Goal: Transaction & Acquisition: Book appointment/travel/reservation

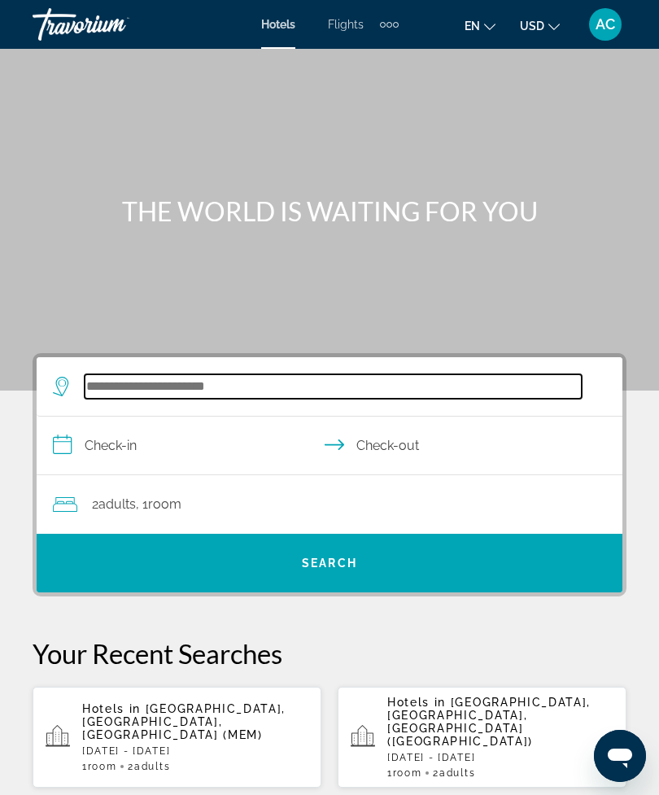
click at [386, 396] on input "Search widget" at bounding box center [333, 386] width 497 height 24
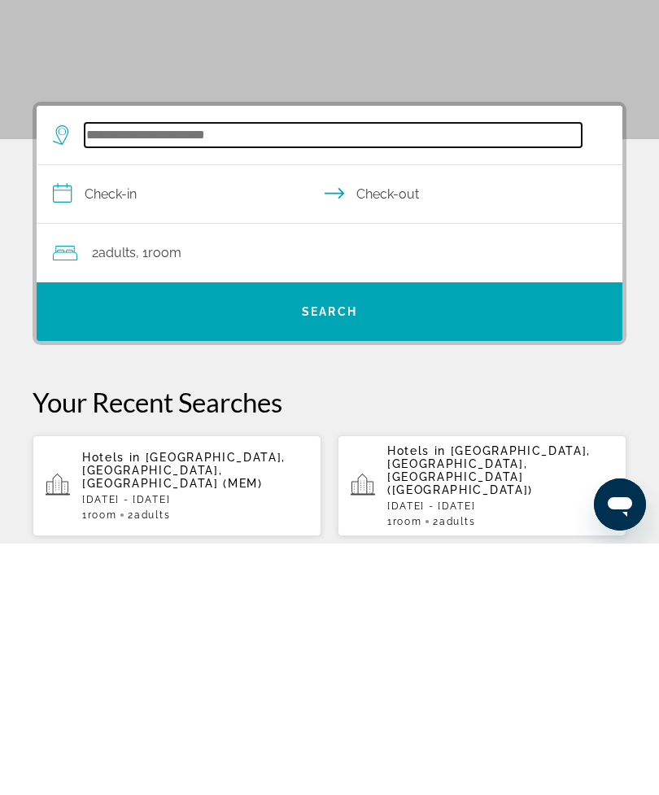
scroll to position [40, 0]
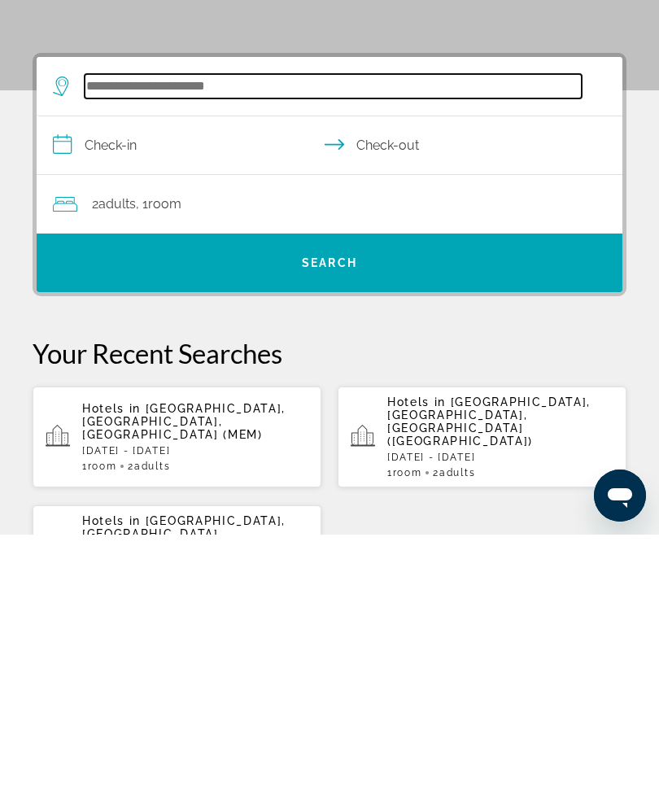
type input "*"
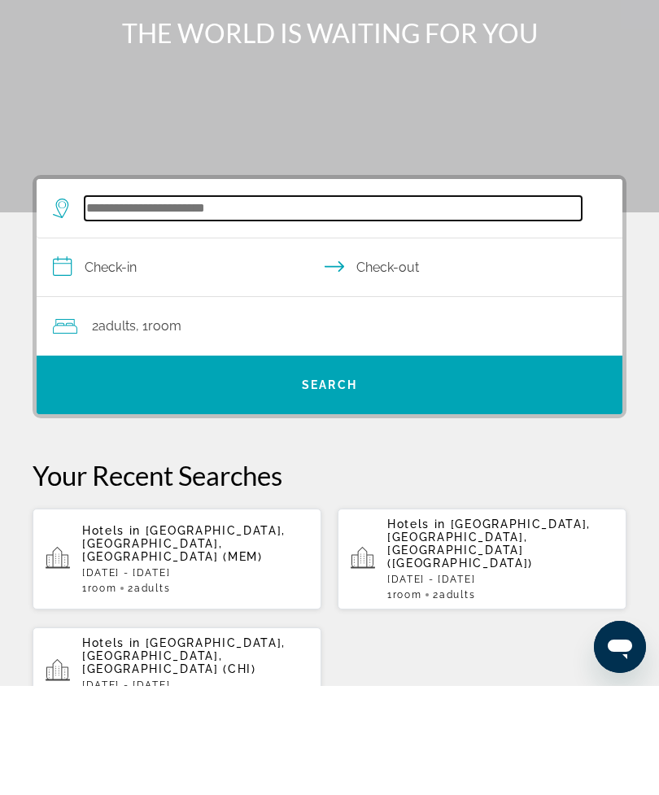
scroll to position [70, 0]
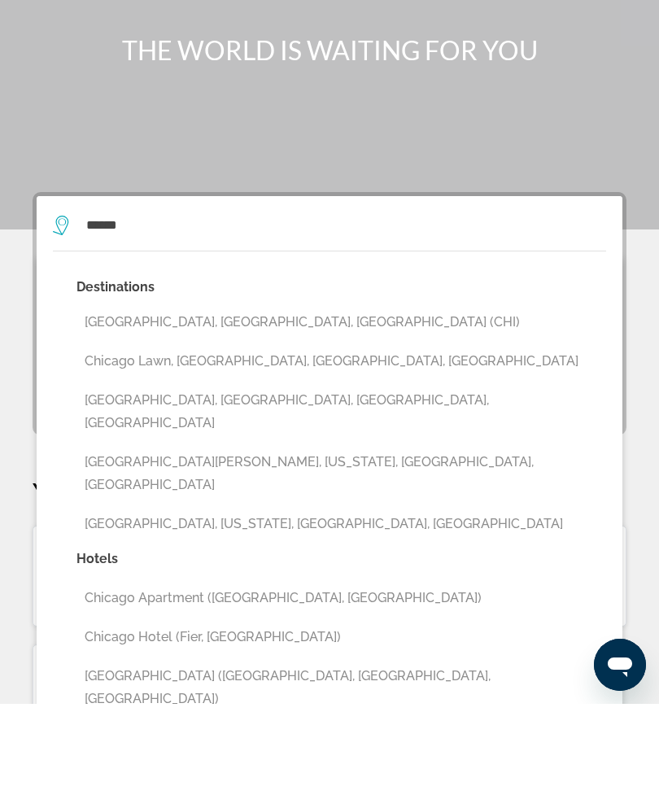
click at [284, 398] on button "[GEOGRAPHIC_DATA], [GEOGRAPHIC_DATA], [GEOGRAPHIC_DATA] (CHI)" at bounding box center [341, 413] width 530 height 31
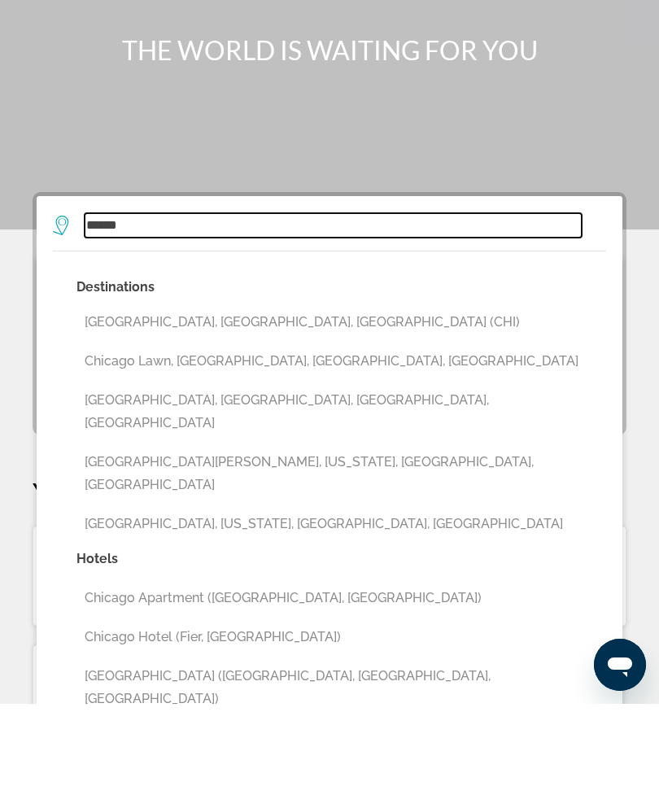
type input "**********"
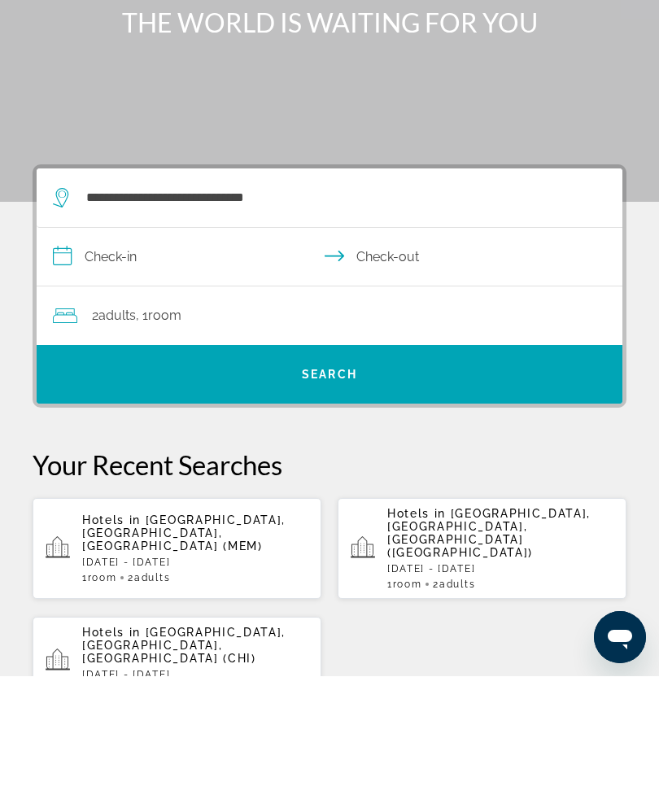
click at [205, 347] on input "**********" at bounding box center [333, 378] width 592 height 63
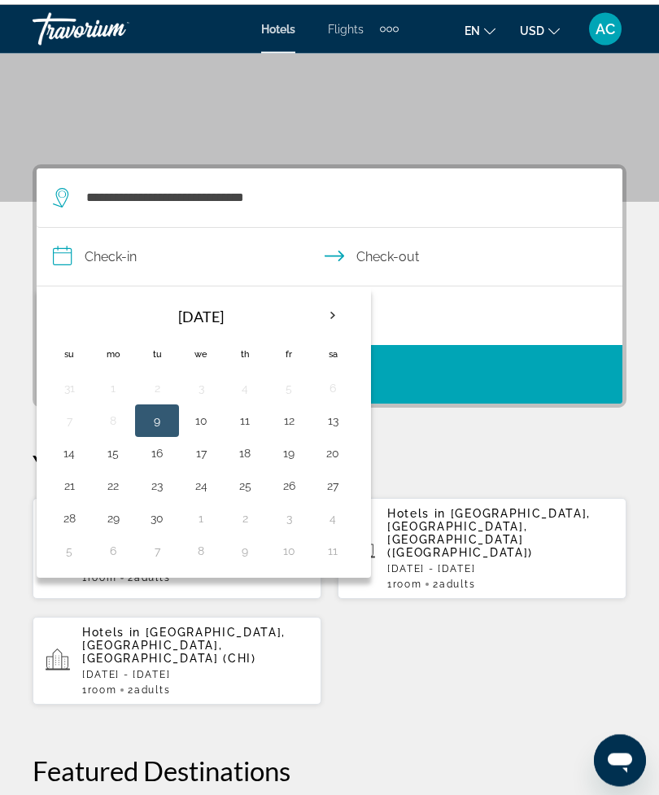
scroll to position [300, 0]
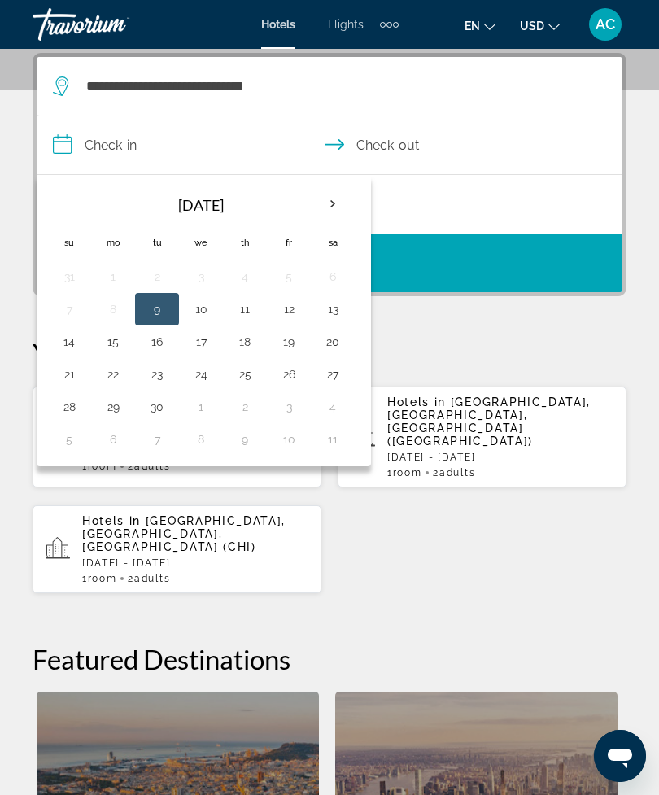
click at [77, 410] on button "28" at bounding box center [69, 407] width 26 height 23
click at [159, 410] on button "30" at bounding box center [157, 407] width 26 height 23
type input "**********"
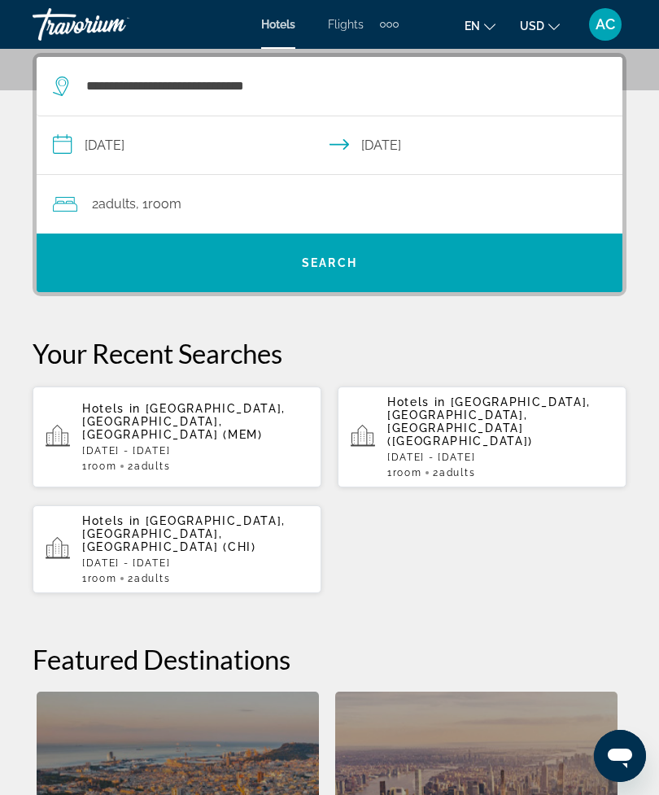
click at [301, 271] on span "Search widget" at bounding box center [330, 262] width 586 height 39
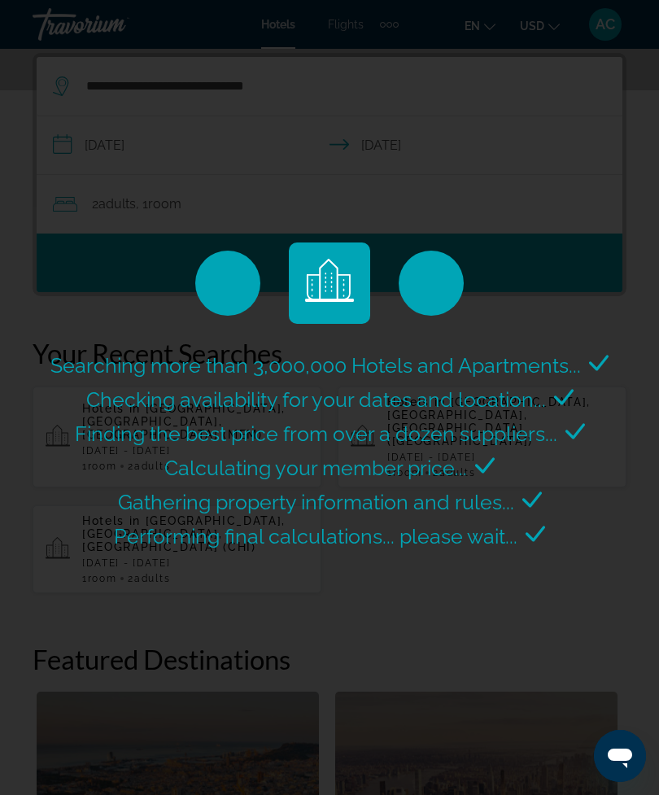
scroll to position [0, 0]
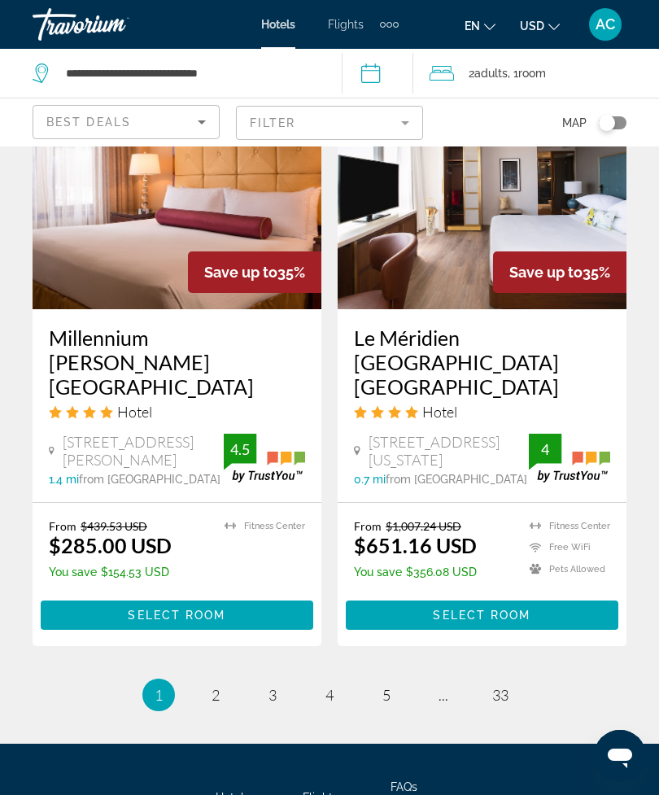
scroll to position [3303, 0]
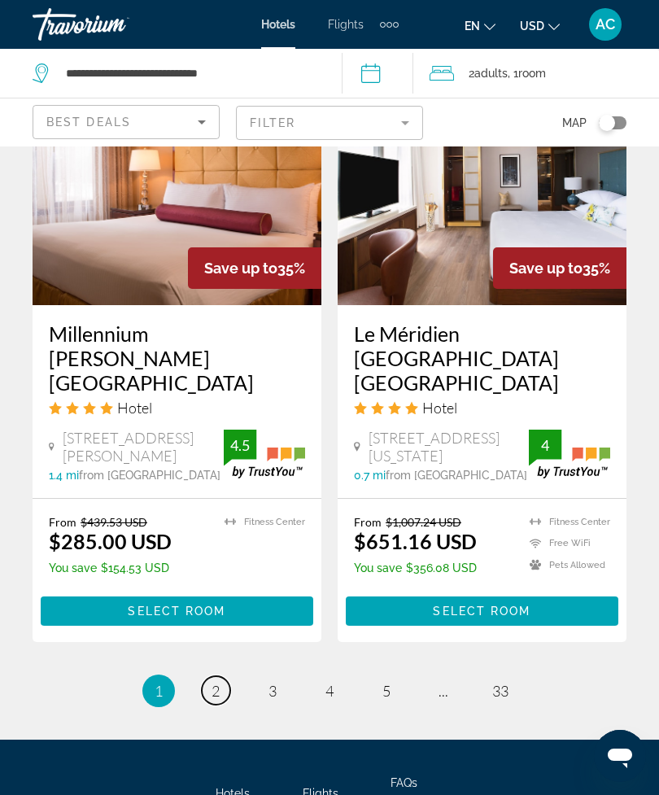
click at [218, 682] on span "2" at bounding box center [216, 691] width 8 height 18
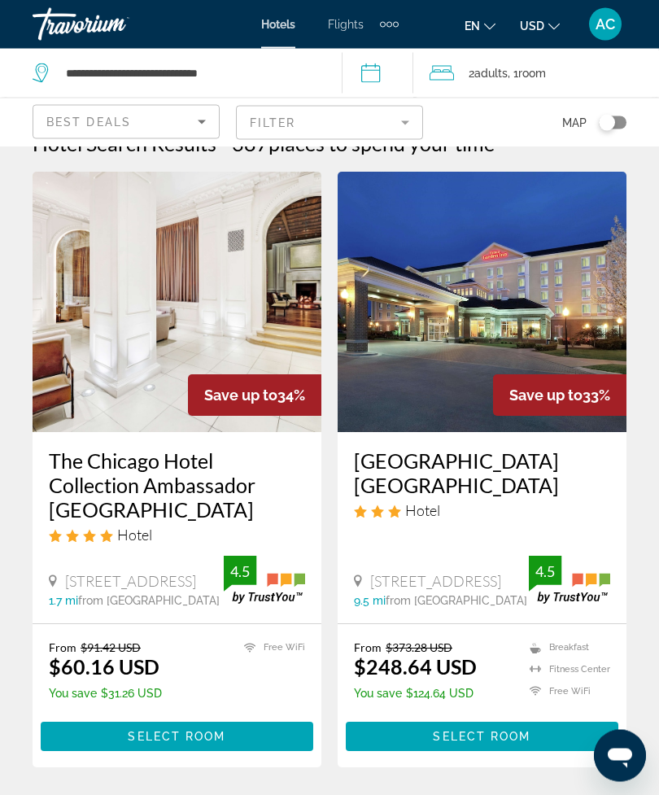
scroll to position [23, 0]
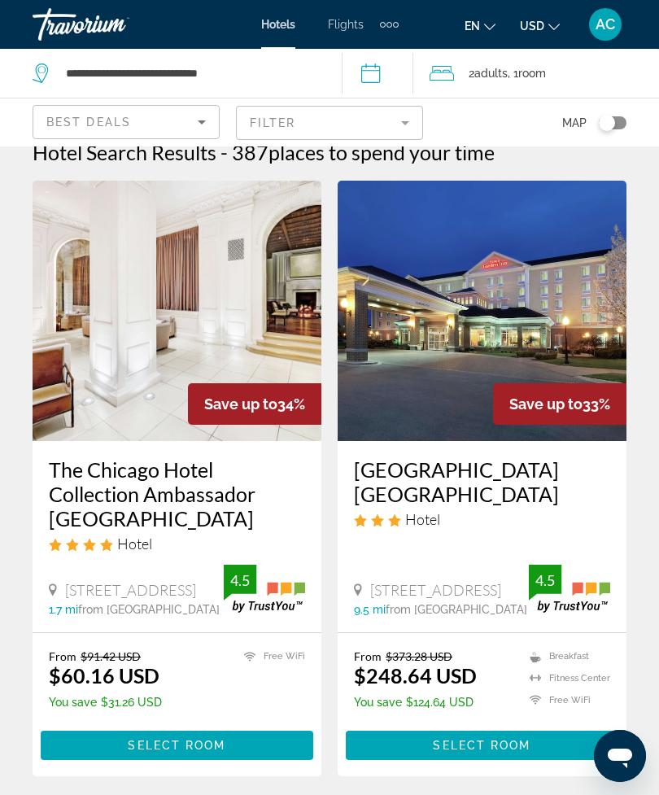
click at [251, 743] on span "Main content" at bounding box center [177, 745] width 273 height 39
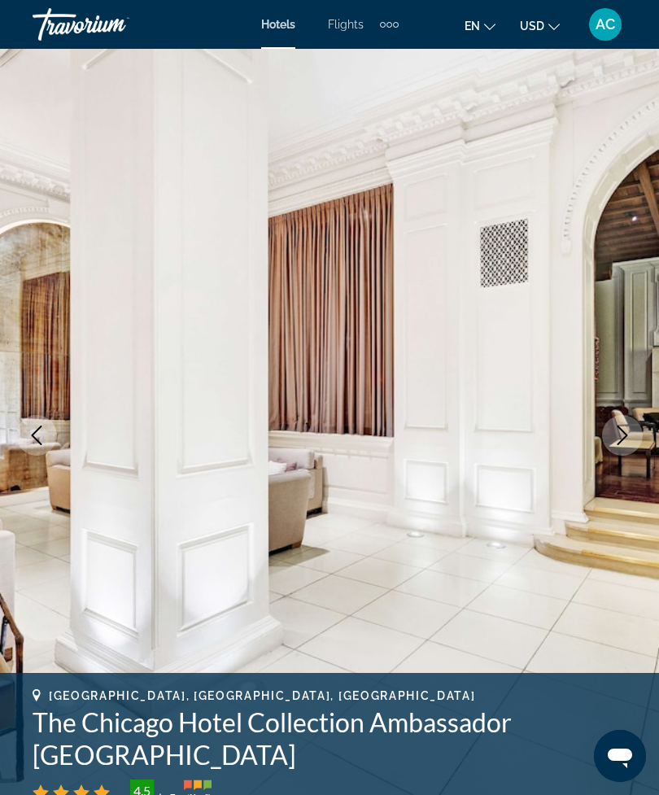
click at [615, 430] on icon "Next image" at bounding box center [623, 436] width 20 height 20
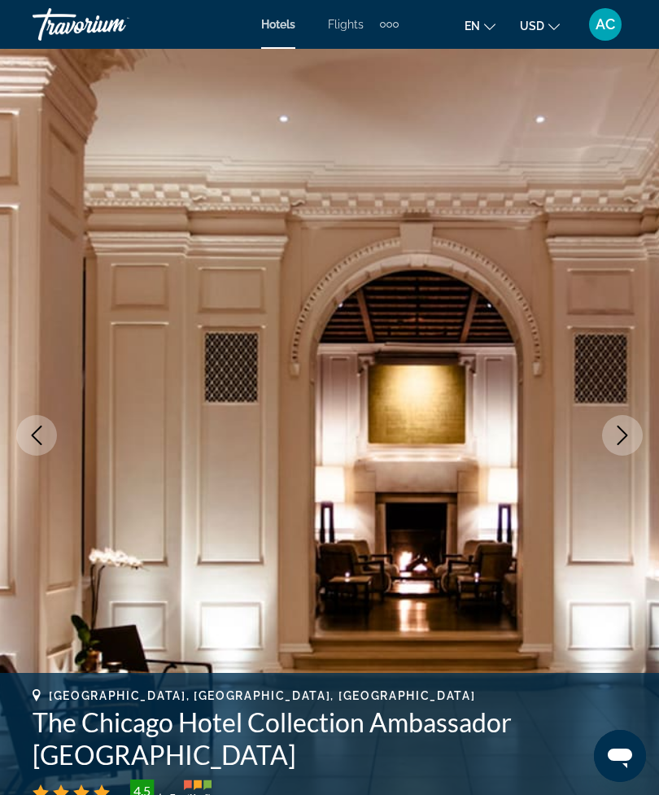
click at [626, 439] on icon "Next image" at bounding box center [623, 436] width 20 height 20
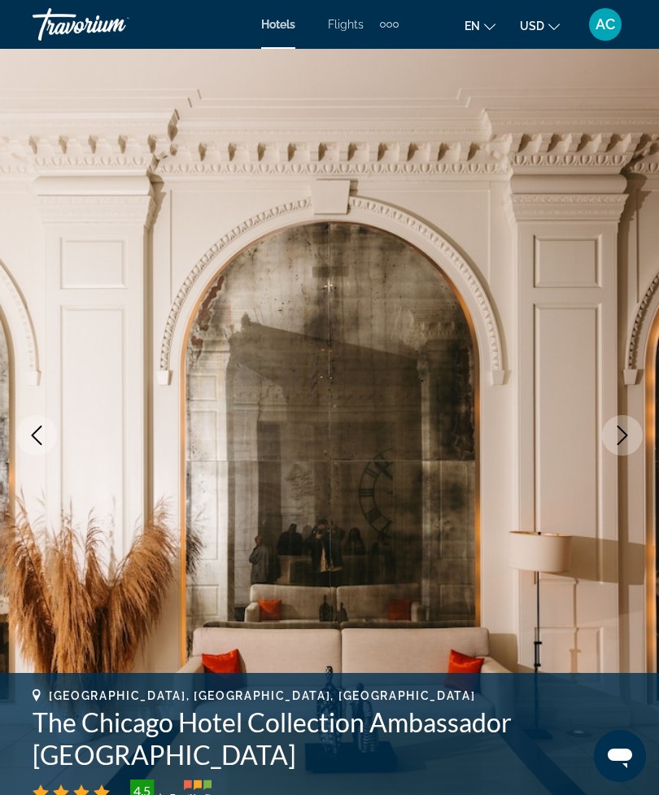
click at [633, 439] on button "Next image" at bounding box center [622, 435] width 41 height 41
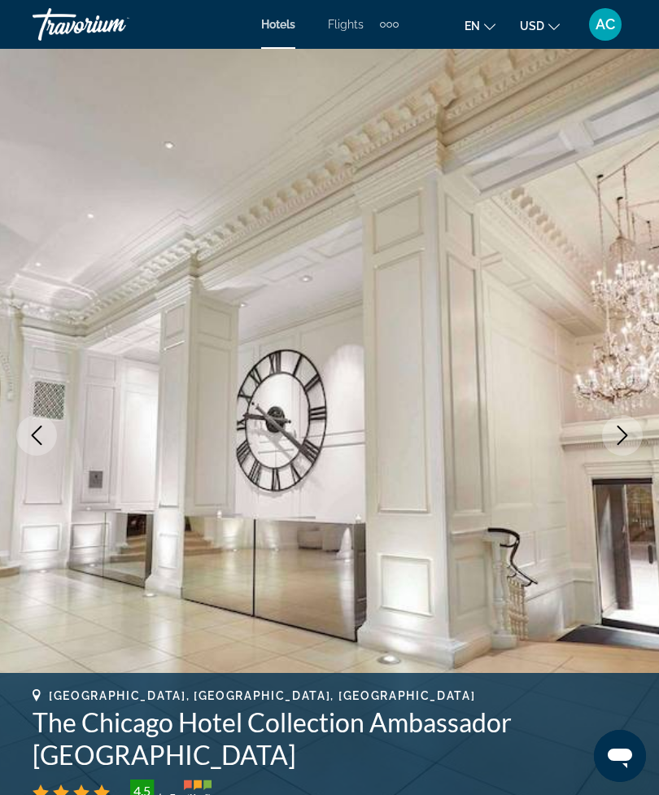
click at [623, 430] on icon "Next image" at bounding box center [623, 436] width 20 height 20
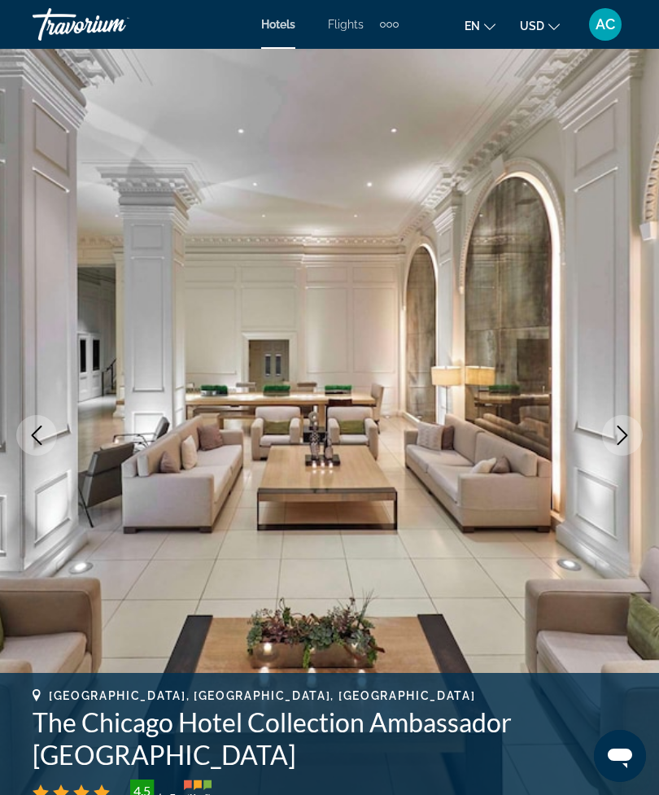
click at [619, 430] on icon "Next image" at bounding box center [623, 436] width 20 height 20
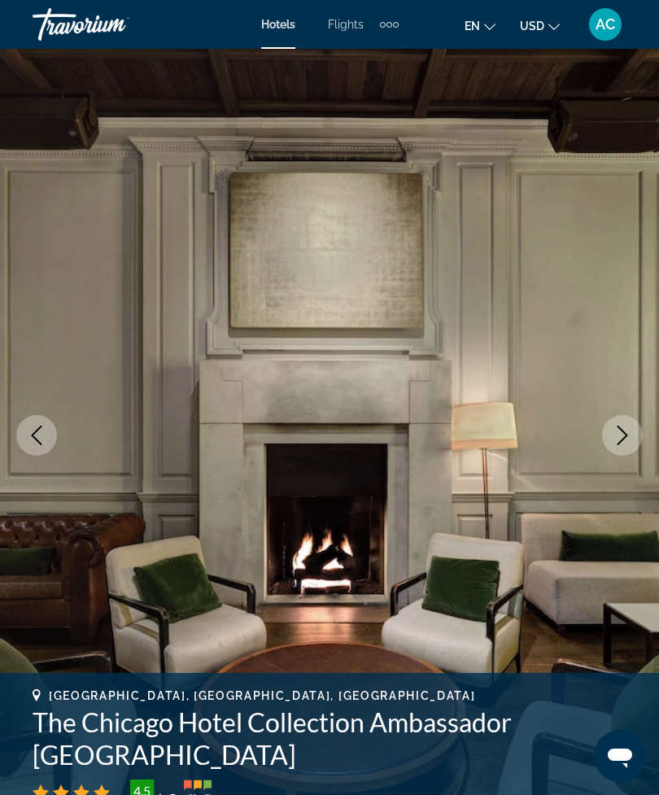
click at [618, 434] on icon "Next image" at bounding box center [623, 436] width 20 height 20
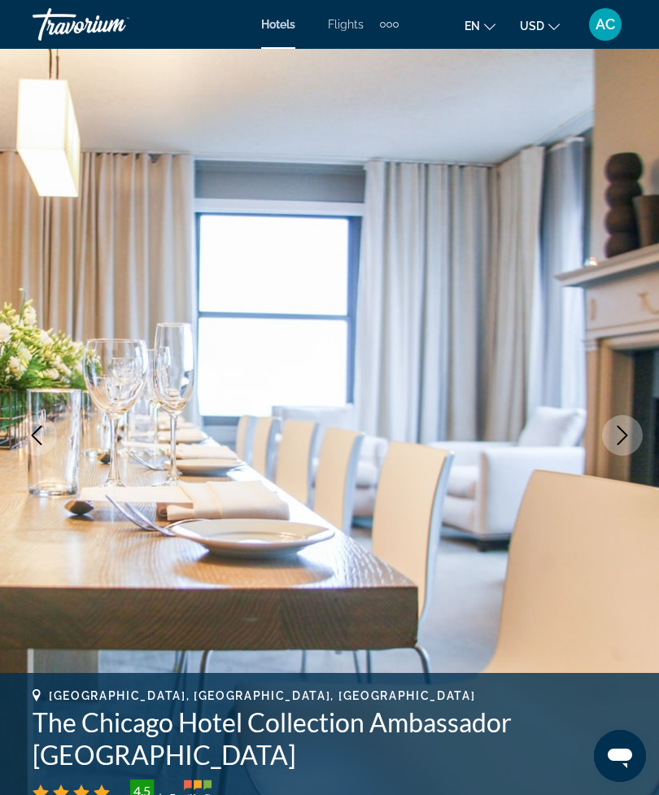
click at [619, 436] on icon "Next image" at bounding box center [623, 436] width 20 height 20
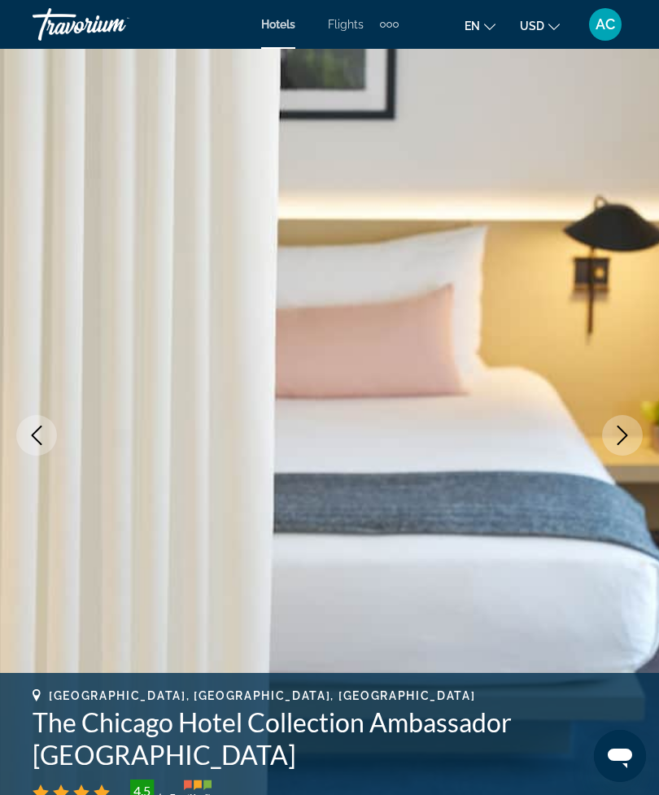
click at [618, 437] on icon "Next image" at bounding box center [623, 436] width 20 height 20
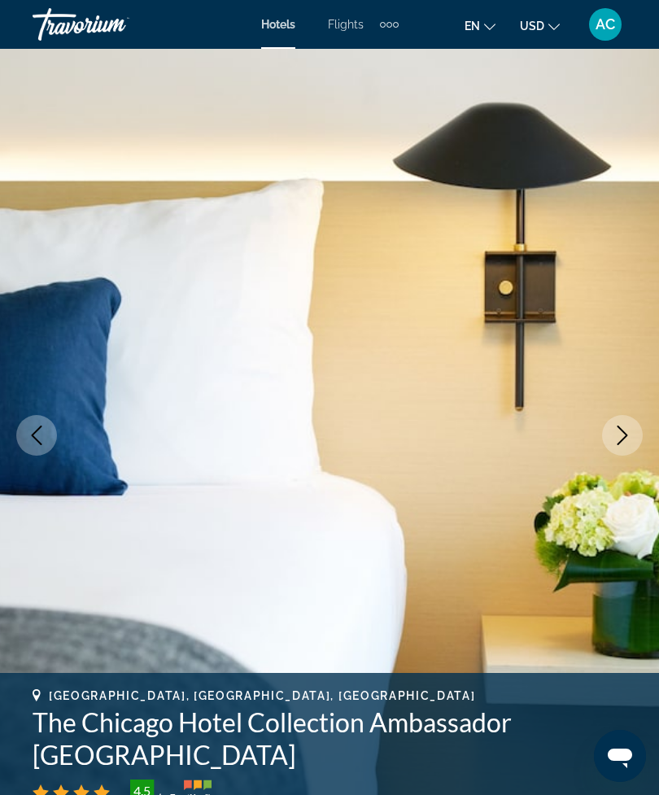
click at [616, 439] on icon "Next image" at bounding box center [623, 436] width 20 height 20
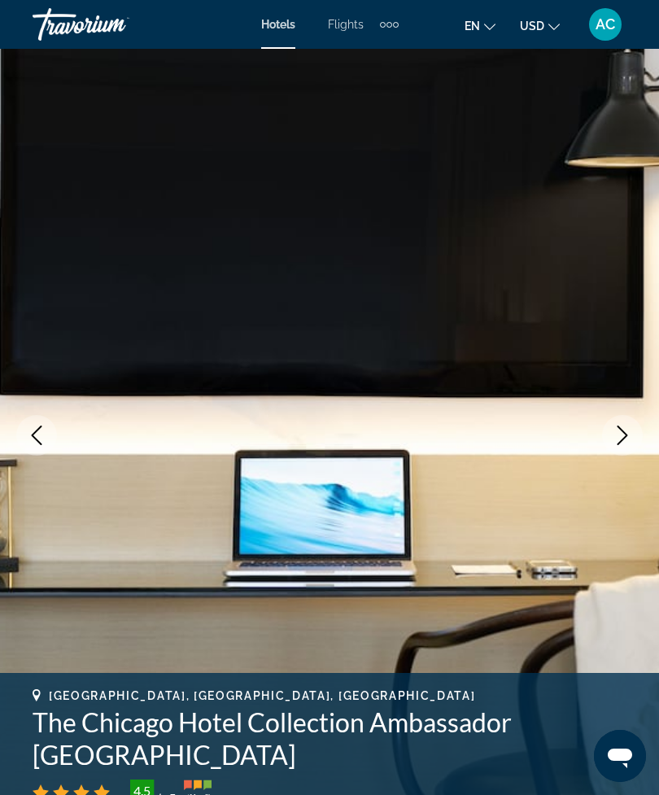
click at [619, 430] on icon "Next image" at bounding box center [623, 436] width 20 height 20
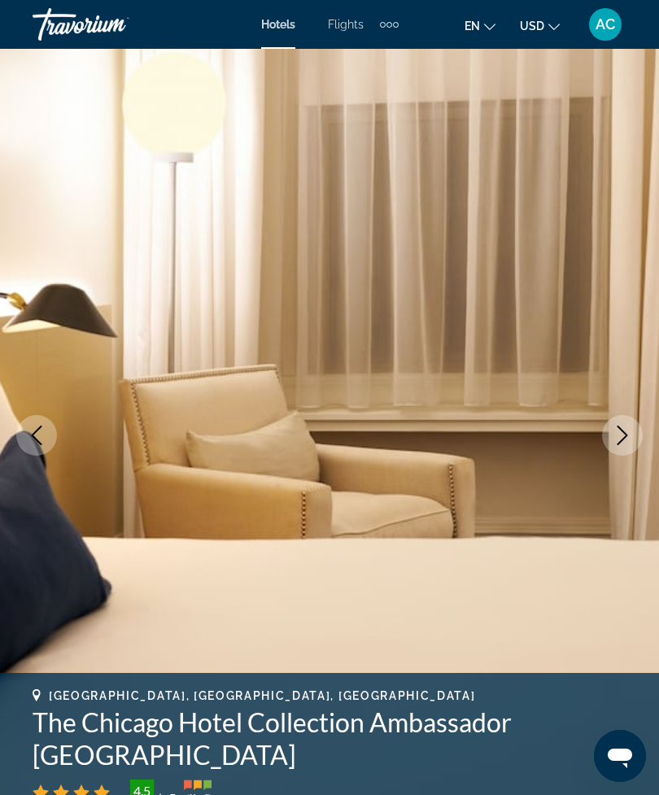
click at [618, 437] on icon "Next image" at bounding box center [623, 436] width 20 height 20
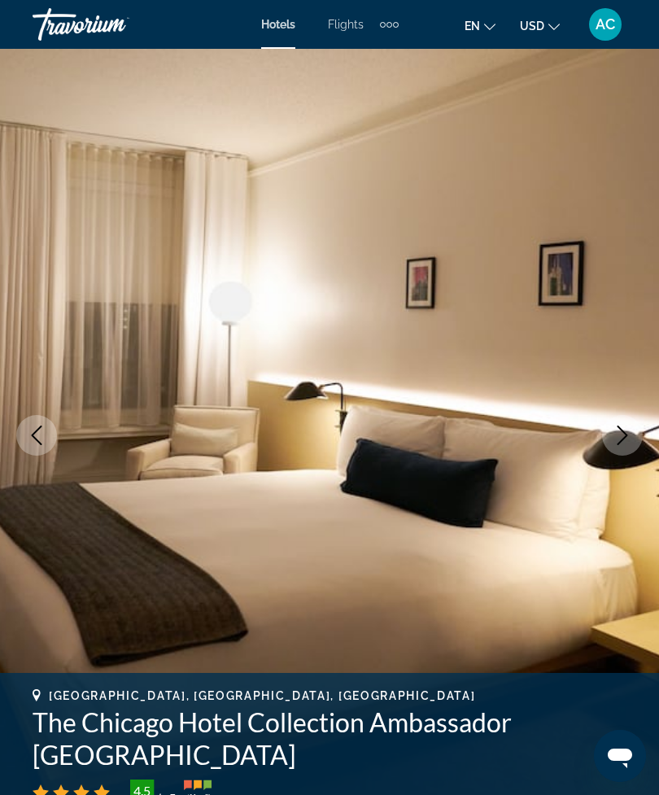
click at [612, 440] on button "Next image" at bounding box center [622, 435] width 41 height 41
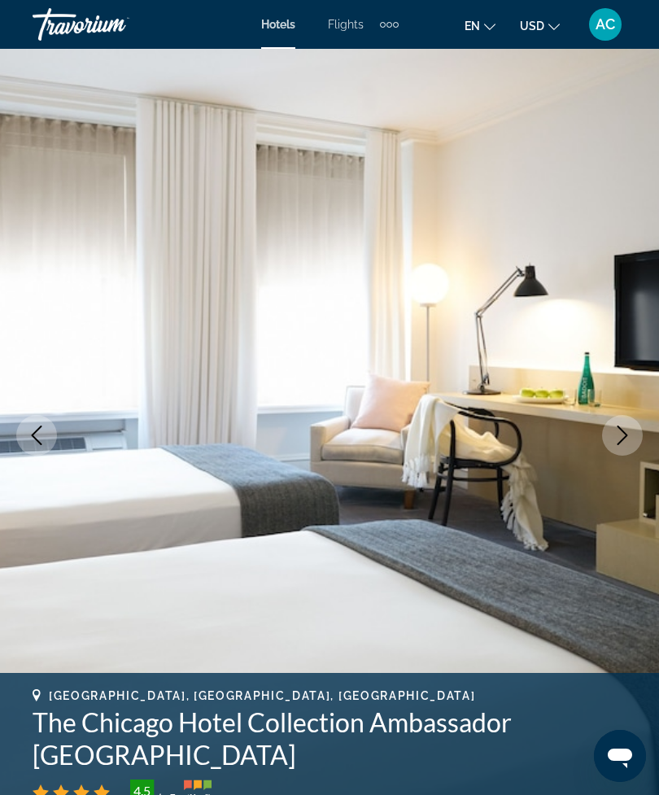
click at [612, 442] on button "Next image" at bounding box center [622, 435] width 41 height 41
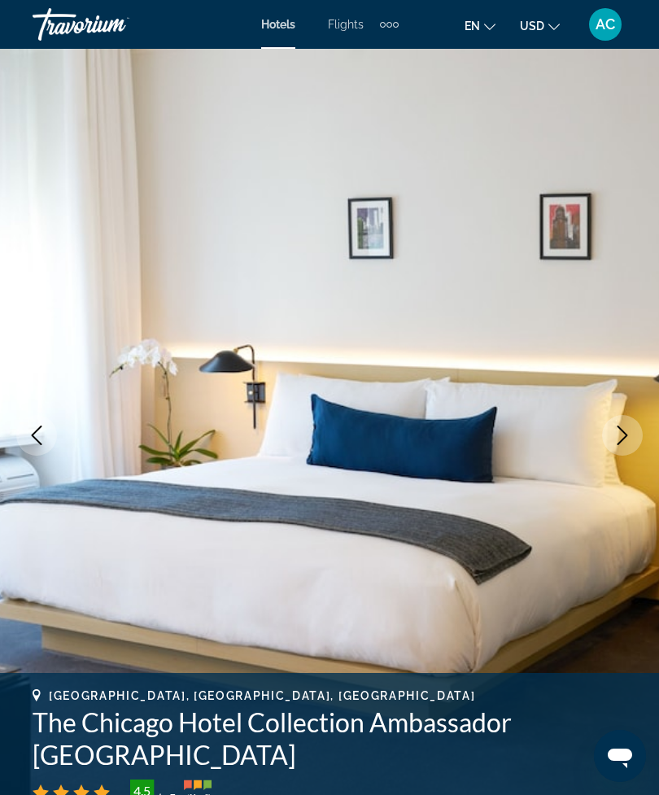
click at [615, 442] on icon "Next image" at bounding box center [623, 436] width 20 height 20
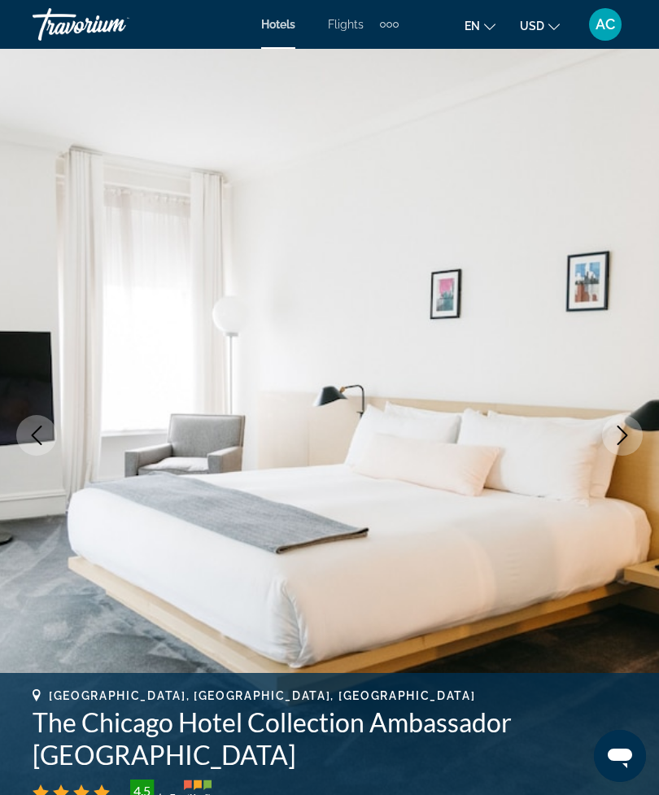
click at [613, 444] on icon "Next image" at bounding box center [623, 436] width 20 height 20
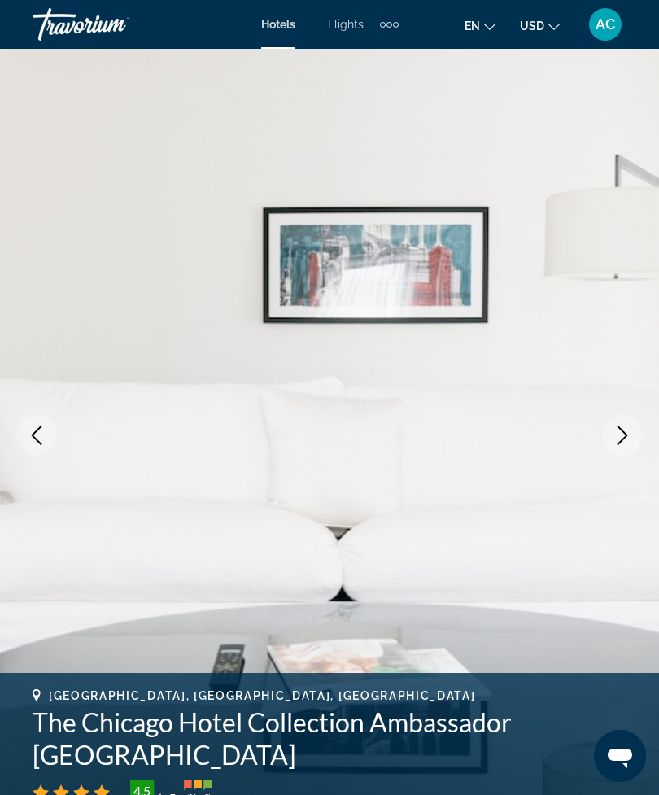
click at [607, 445] on button "Next image" at bounding box center [622, 435] width 41 height 41
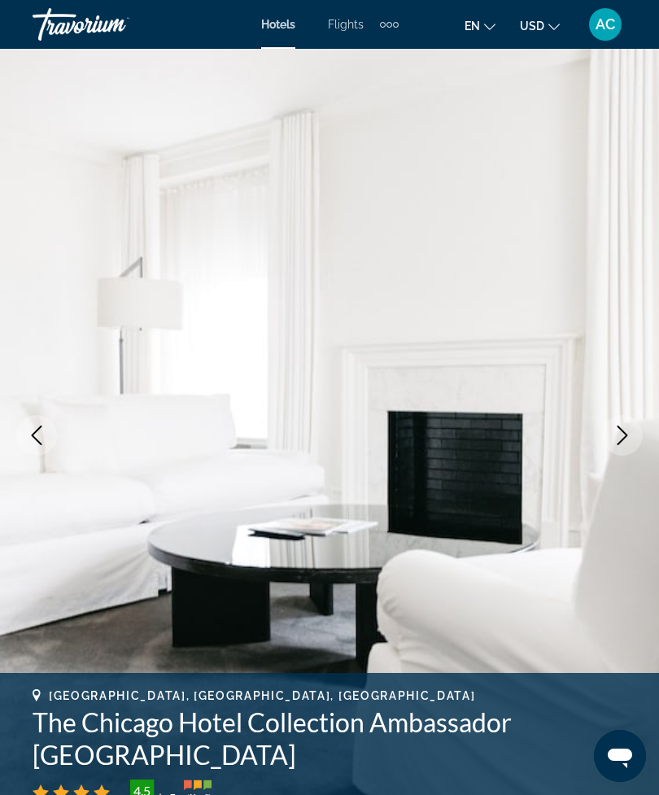
click at [610, 451] on button "Next image" at bounding box center [622, 435] width 41 height 41
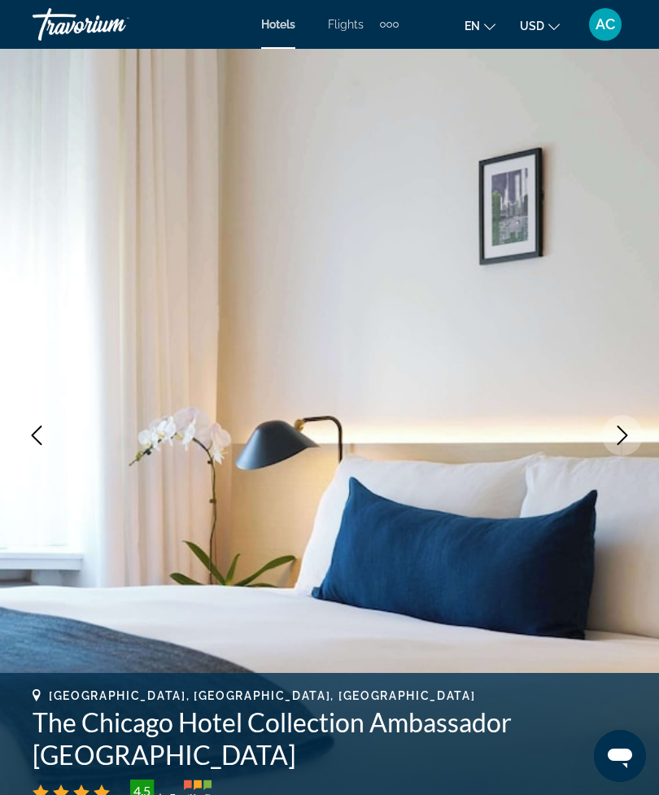
click at [607, 452] on img "Main content" at bounding box center [329, 435] width 659 height 773
click at [616, 430] on icon "Next image" at bounding box center [623, 436] width 20 height 20
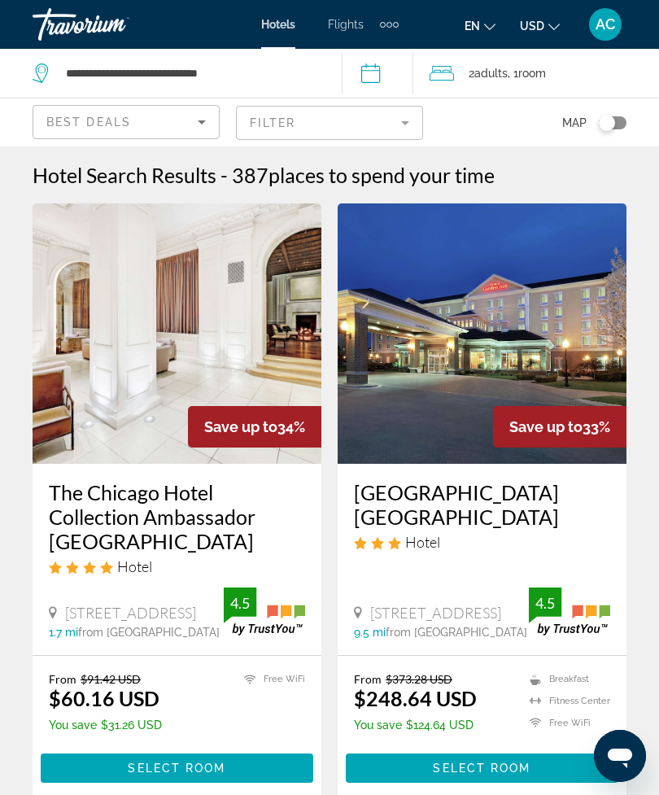
click at [398, 24] on div "Extra navigation items" at bounding box center [396, 25] width 6 height 6
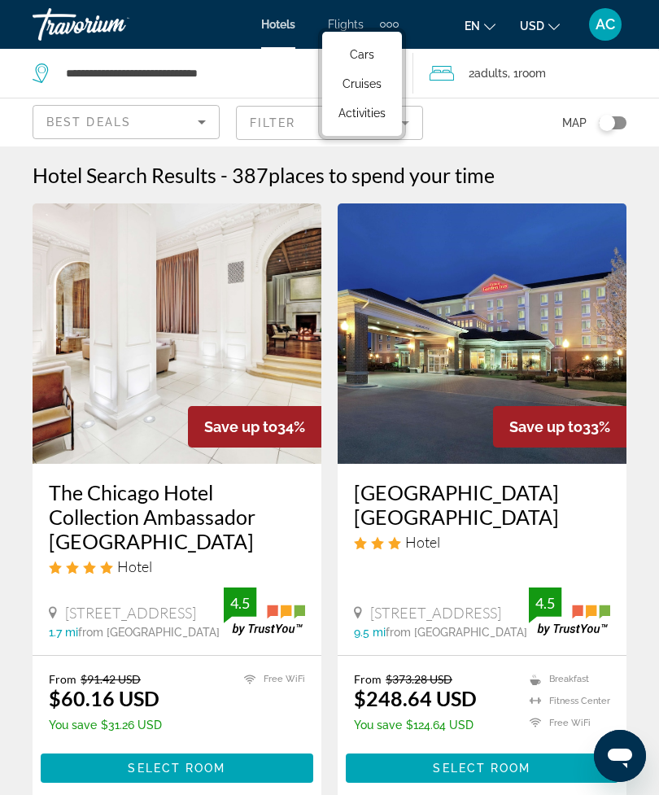
click at [374, 58] on span "Cars" at bounding box center [362, 54] width 24 height 13
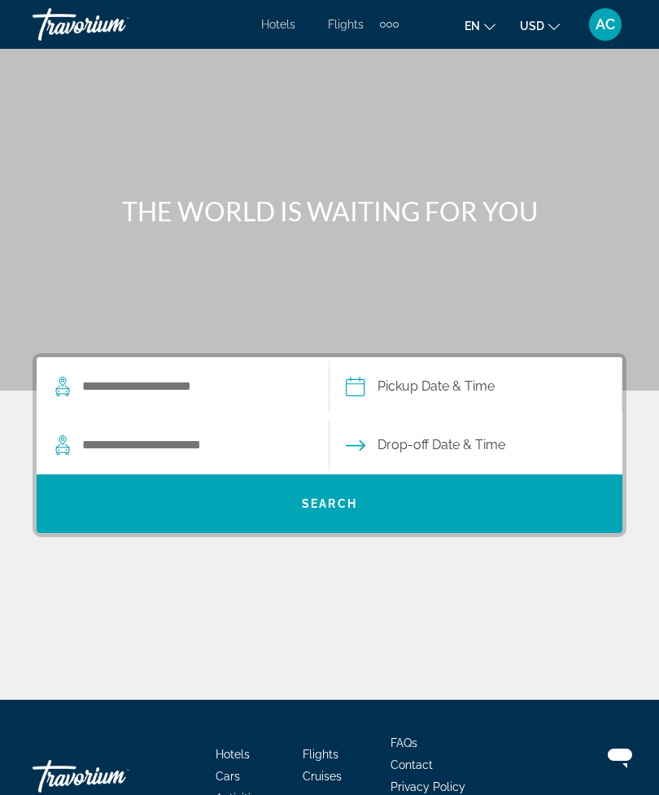
click at [387, 27] on div "Extra navigation items" at bounding box center [390, 25] width 6 height 6
